Goal: Leave review/rating: Share an evaluation or opinion about a product, service, or content

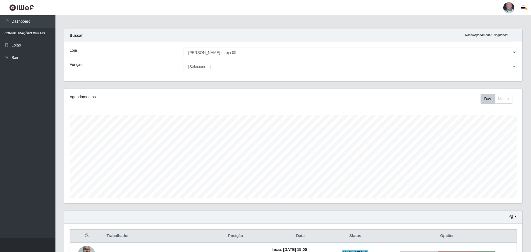
select select "252"
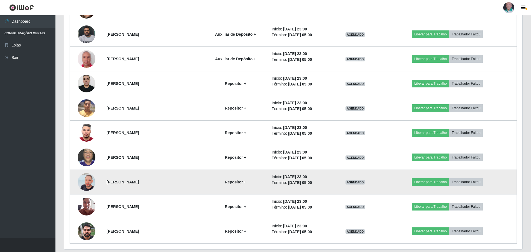
scroll to position [704, 0]
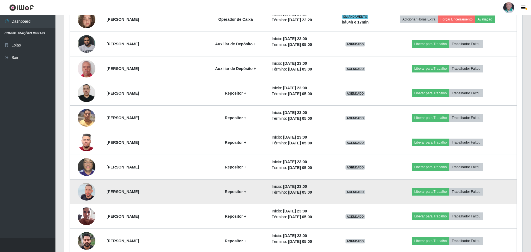
click at [83, 195] on img at bounding box center [87, 192] width 18 height 32
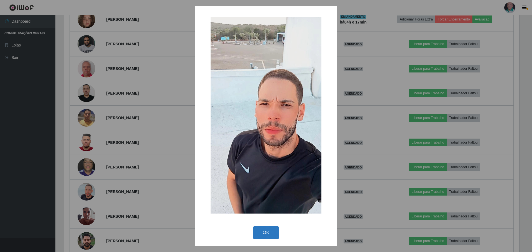
click at [271, 234] on button "OK" at bounding box center [266, 233] width 26 height 13
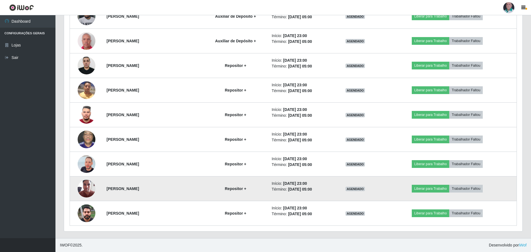
scroll to position [704, 0]
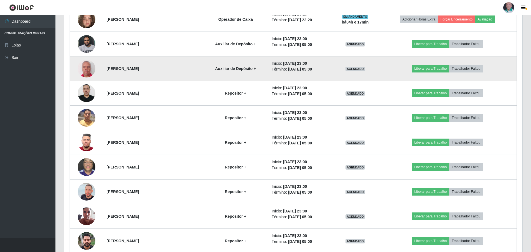
click at [87, 68] on img at bounding box center [87, 69] width 18 height 20
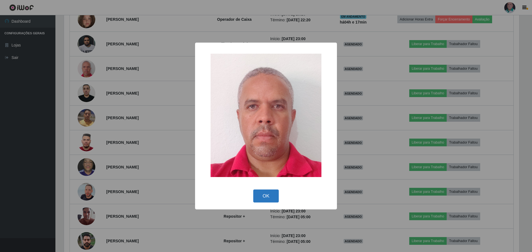
click at [264, 196] on button "OK" at bounding box center [266, 196] width 26 height 13
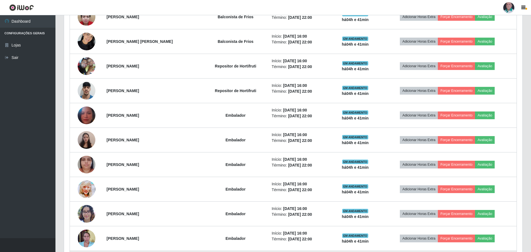
scroll to position [427, 0]
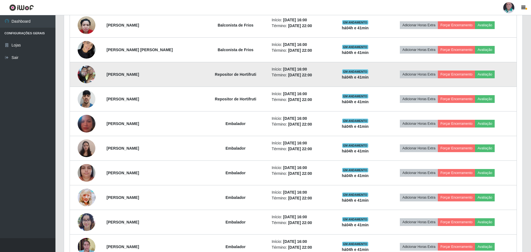
click at [86, 70] on img at bounding box center [87, 75] width 18 height 24
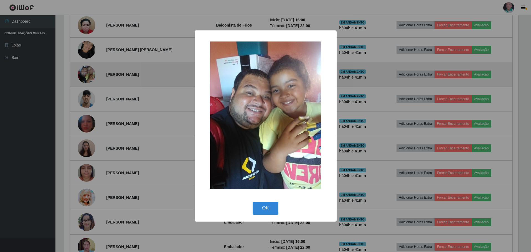
scroll to position [115, 455]
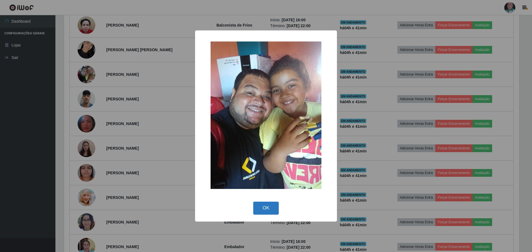
click at [267, 210] on button "OK" at bounding box center [266, 208] width 26 height 13
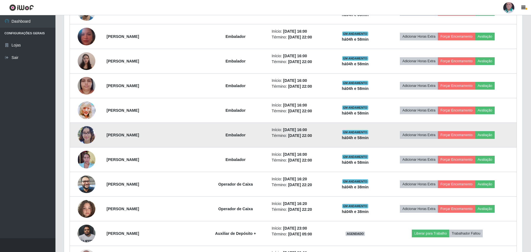
scroll to position [455, 0]
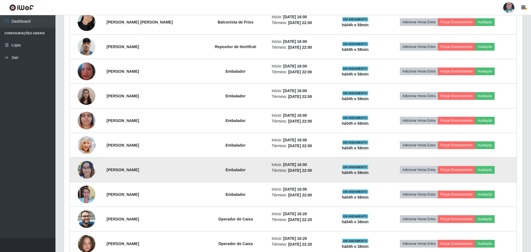
click at [87, 174] on img at bounding box center [87, 170] width 18 height 24
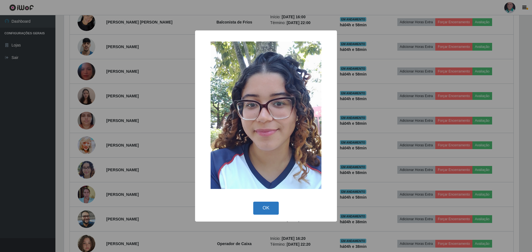
click at [265, 208] on button "OK" at bounding box center [266, 208] width 26 height 13
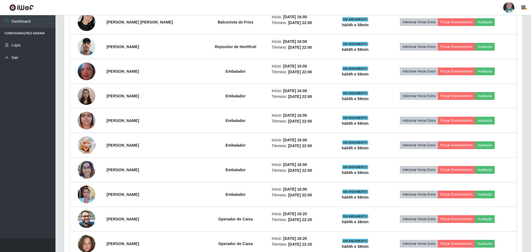
scroll to position [115, 458]
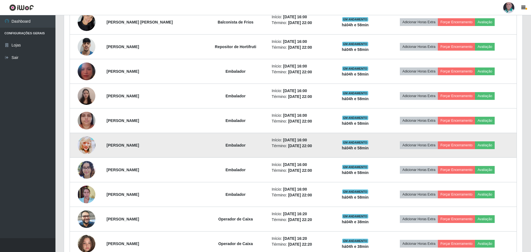
click at [83, 142] on img at bounding box center [87, 145] width 18 height 25
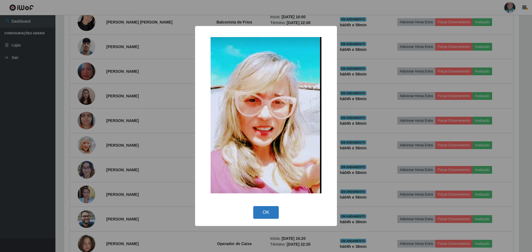
click at [270, 213] on button "OK" at bounding box center [266, 212] width 26 height 13
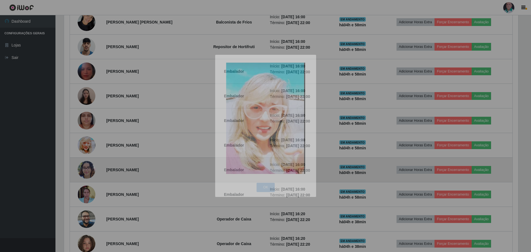
scroll to position [115, 458]
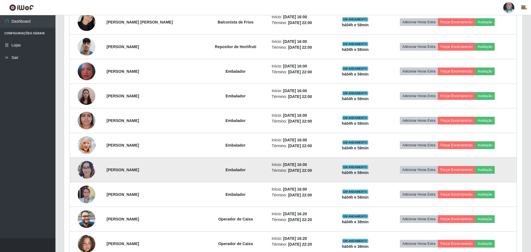
click at [83, 169] on img at bounding box center [87, 170] width 18 height 24
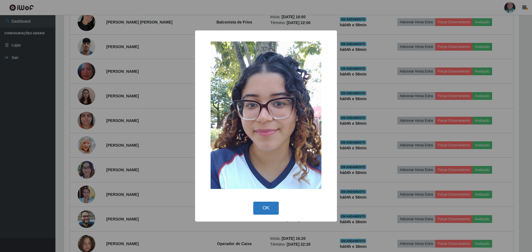
click at [269, 209] on button "OK" at bounding box center [266, 208] width 26 height 13
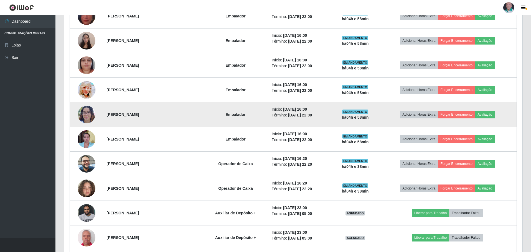
scroll to position [593, 0]
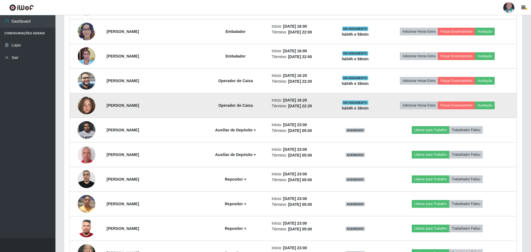
click at [86, 107] on img at bounding box center [87, 106] width 18 height 32
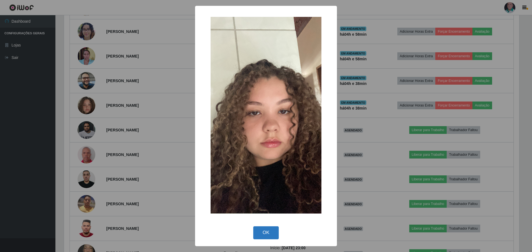
click at [270, 231] on button "OK" at bounding box center [266, 233] width 26 height 13
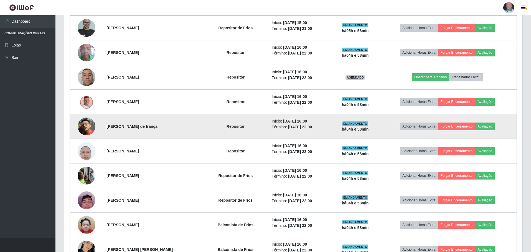
scroll to position [289, 0]
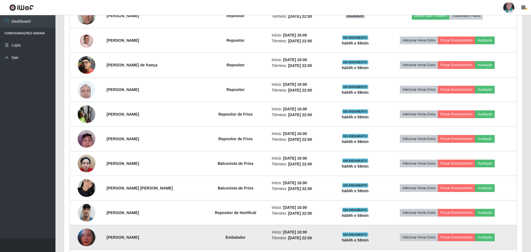
click at [88, 237] on img at bounding box center [87, 238] width 18 height 22
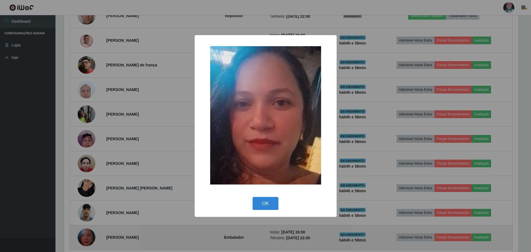
scroll to position [115, 455]
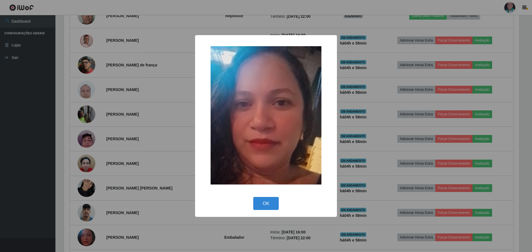
click at [158, 141] on div "× OK Cancel" at bounding box center [266, 126] width 532 height 252
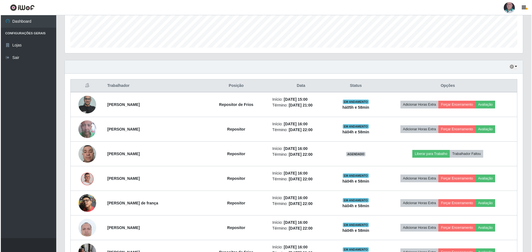
scroll to position [206, 0]
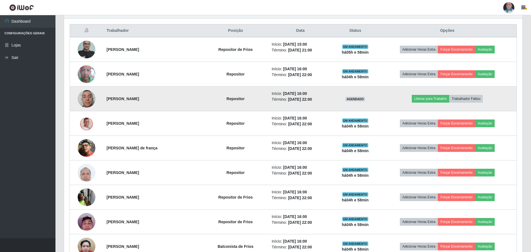
click at [85, 103] on img at bounding box center [87, 99] width 18 height 24
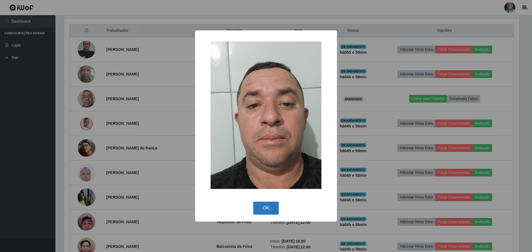
click at [273, 211] on button "OK" at bounding box center [266, 208] width 26 height 13
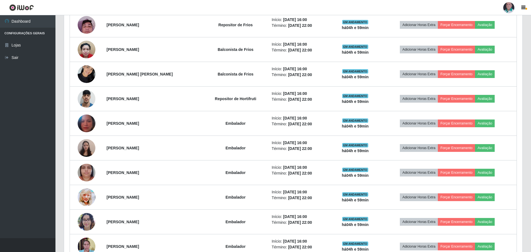
scroll to position [483, 0]
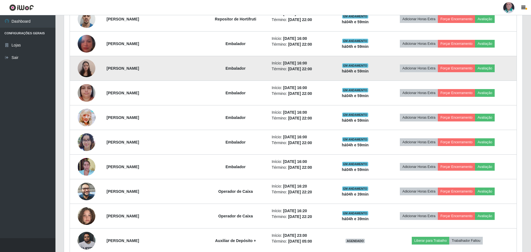
click at [88, 70] on img at bounding box center [87, 69] width 18 height 24
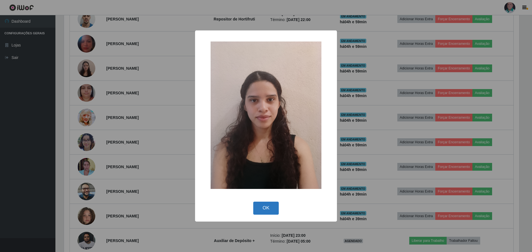
click at [265, 208] on button "OK" at bounding box center [266, 208] width 26 height 13
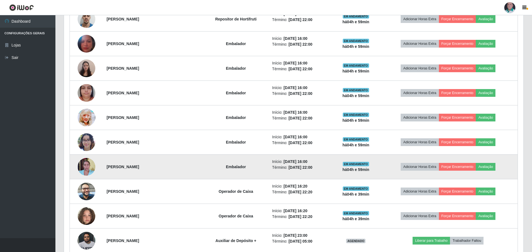
scroll to position [115, 458]
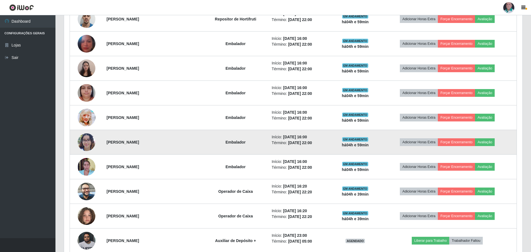
click at [90, 146] on img at bounding box center [87, 142] width 18 height 24
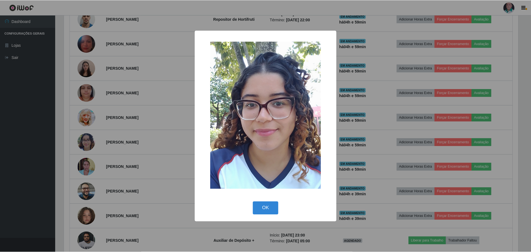
scroll to position [115, 455]
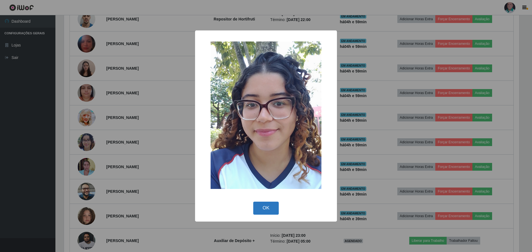
click at [266, 207] on button "OK" at bounding box center [266, 208] width 26 height 13
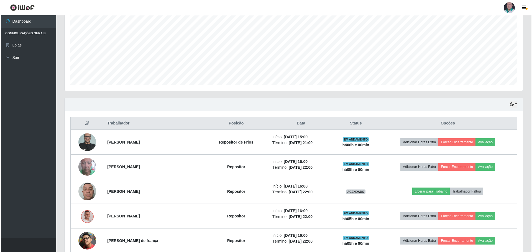
scroll to position [122, 0]
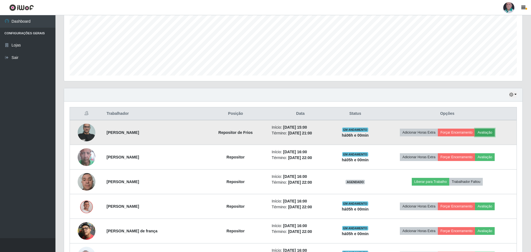
click at [488, 135] on button "Avaliação" at bounding box center [485, 133] width 20 height 8
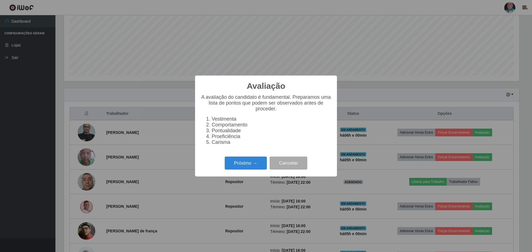
scroll to position [115, 455]
click at [251, 165] on button "Próximo →" at bounding box center [246, 163] width 42 height 13
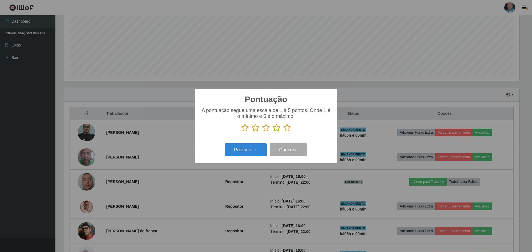
click at [288, 129] on icon at bounding box center [287, 128] width 8 height 8
click at [283, 132] on input "radio" at bounding box center [283, 132] width 0 height 0
click at [247, 151] on button "Próximo →" at bounding box center [246, 150] width 42 height 13
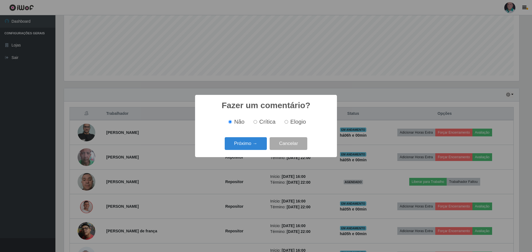
click at [286, 122] on input "Elogio" at bounding box center [287, 122] width 4 height 4
radio input "true"
click at [256, 142] on button "Próximo →" at bounding box center [246, 143] width 42 height 13
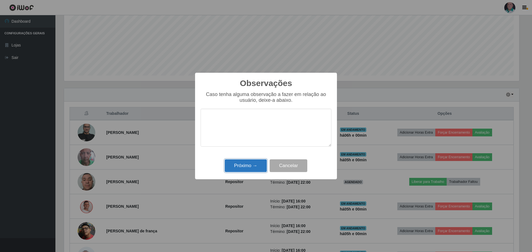
click at [245, 166] on button "Próximo →" at bounding box center [246, 166] width 42 height 13
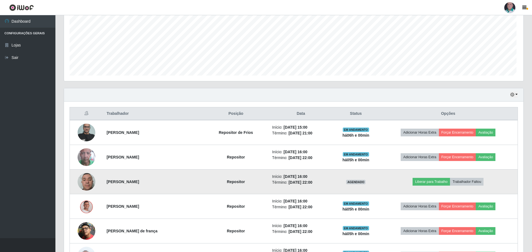
scroll to position [115, 458]
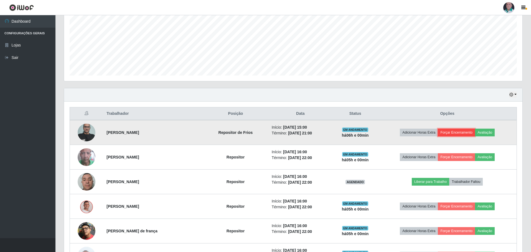
click at [453, 133] on button "Forçar Encerramento" at bounding box center [455, 133] width 37 height 8
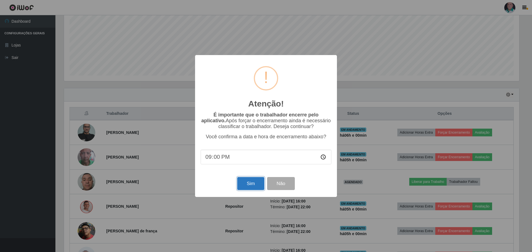
click at [248, 184] on button "Sim" at bounding box center [250, 183] width 27 height 13
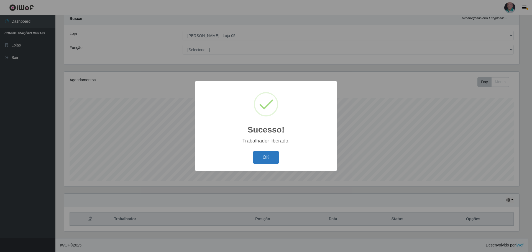
click at [262, 157] on button "OK" at bounding box center [266, 157] width 26 height 13
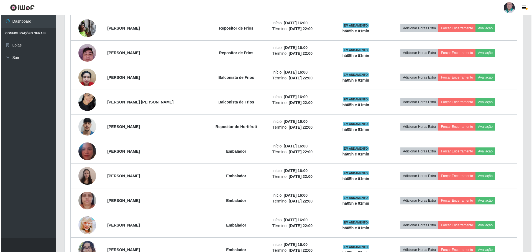
scroll to position [406, 0]
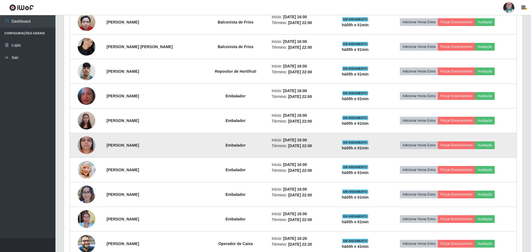
click at [87, 146] on img at bounding box center [87, 146] width 18 height 32
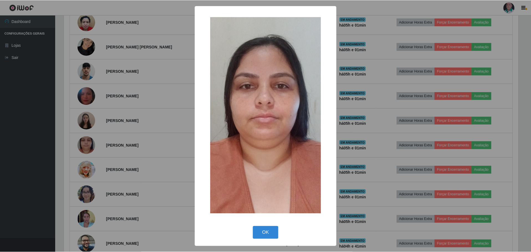
scroll to position [115, 455]
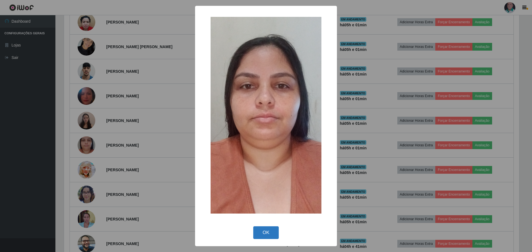
click at [265, 235] on button "OK" at bounding box center [266, 233] width 26 height 13
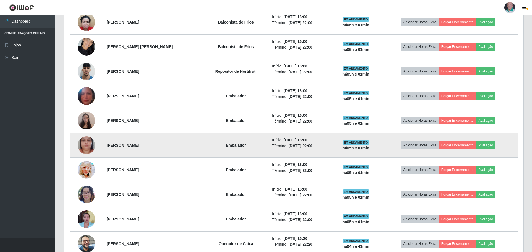
scroll to position [115, 458]
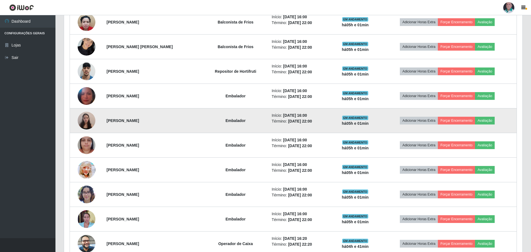
click at [91, 124] on img at bounding box center [87, 121] width 18 height 24
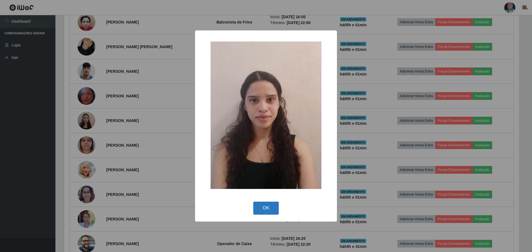
click at [268, 209] on button "OK" at bounding box center [266, 208] width 26 height 13
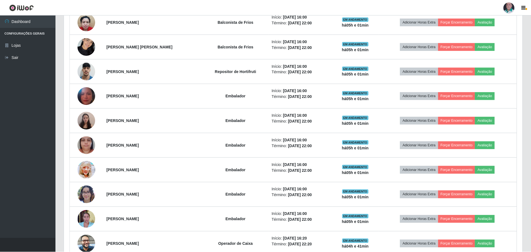
scroll to position [115, 458]
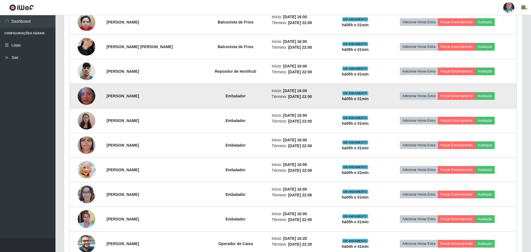
click at [86, 98] on img at bounding box center [87, 96] width 18 height 22
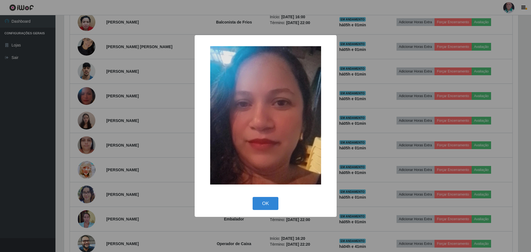
scroll to position [115, 455]
click at [267, 202] on button "OK" at bounding box center [266, 203] width 26 height 13
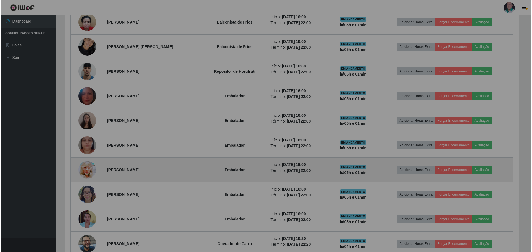
scroll to position [115, 458]
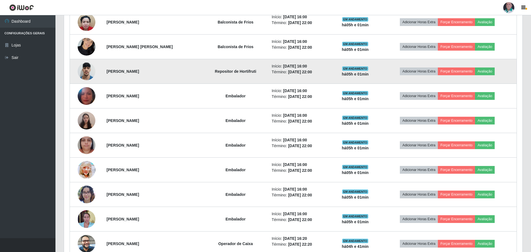
click at [89, 70] on img at bounding box center [87, 72] width 18 height 24
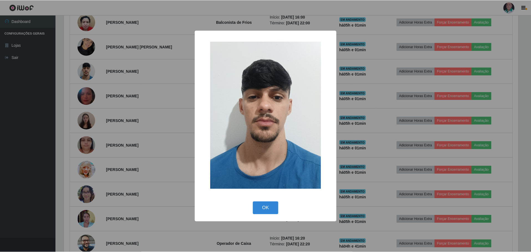
scroll to position [115, 455]
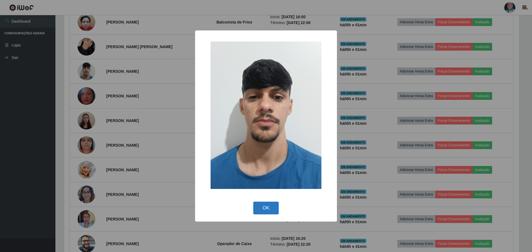
click at [264, 207] on button "OK" at bounding box center [266, 208] width 26 height 13
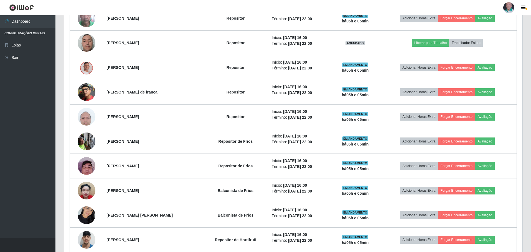
scroll to position [239, 0]
